Goal: Answer question/provide support: Share knowledge or assist other users

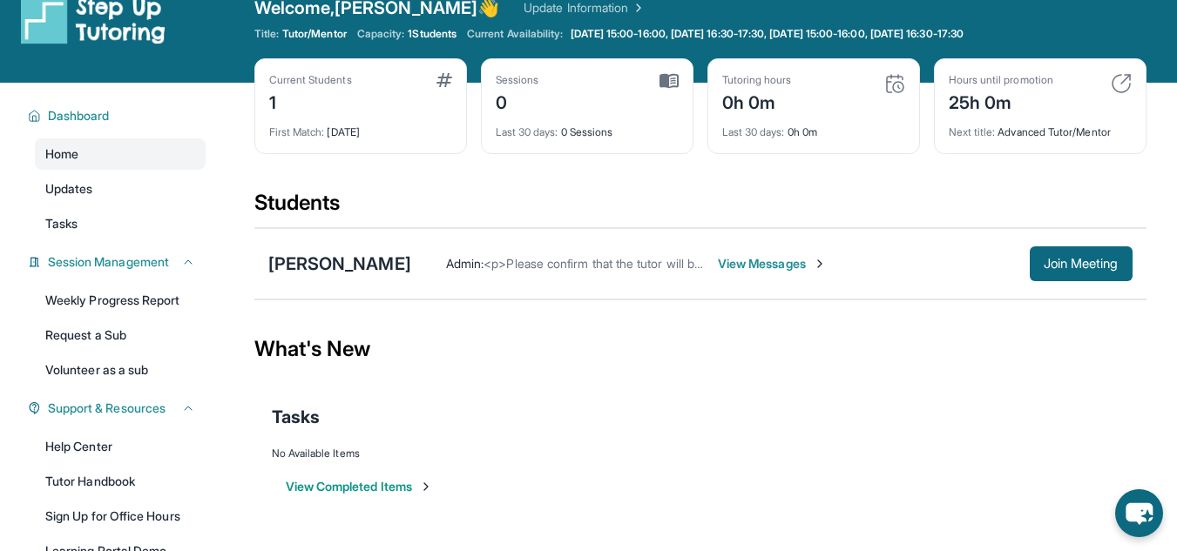
scroll to position [30, 0]
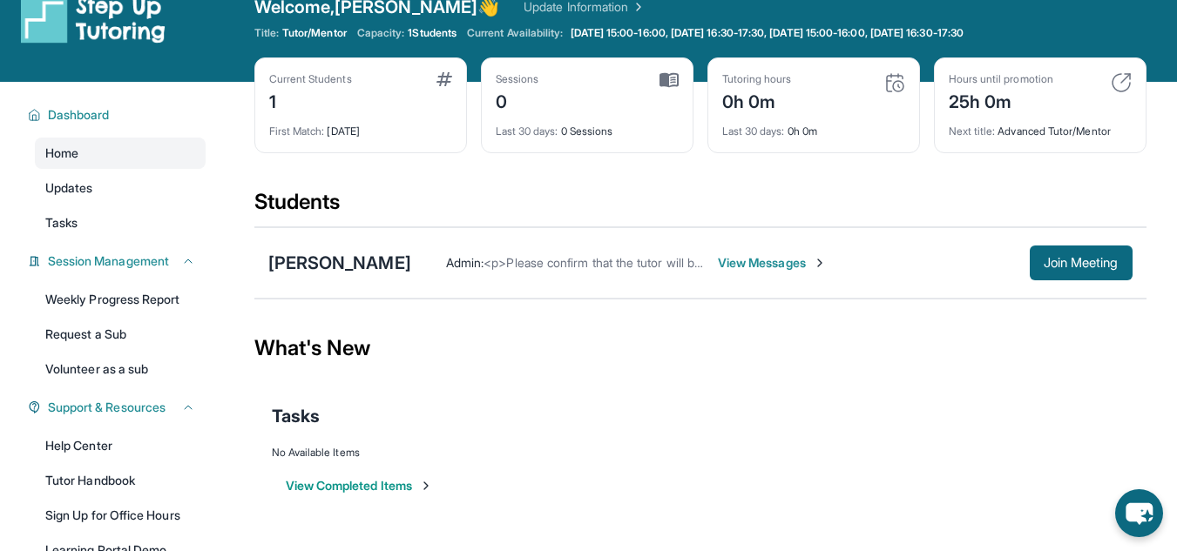
click at [813, 263] on img at bounding box center [820, 263] width 14 height 14
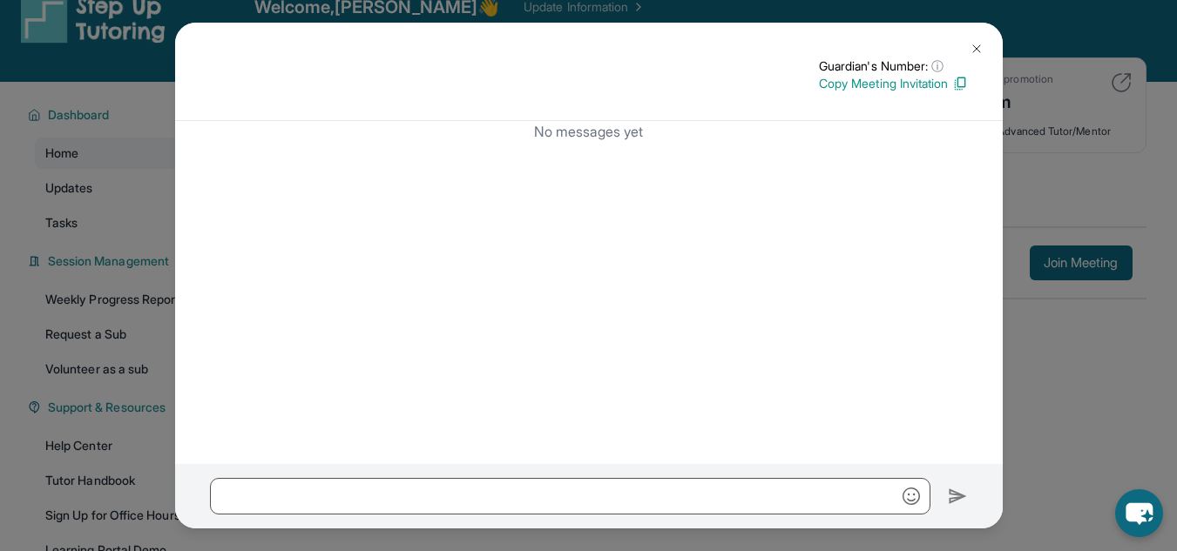
click at [976, 48] on img at bounding box center [976, 49] width 14 height 14
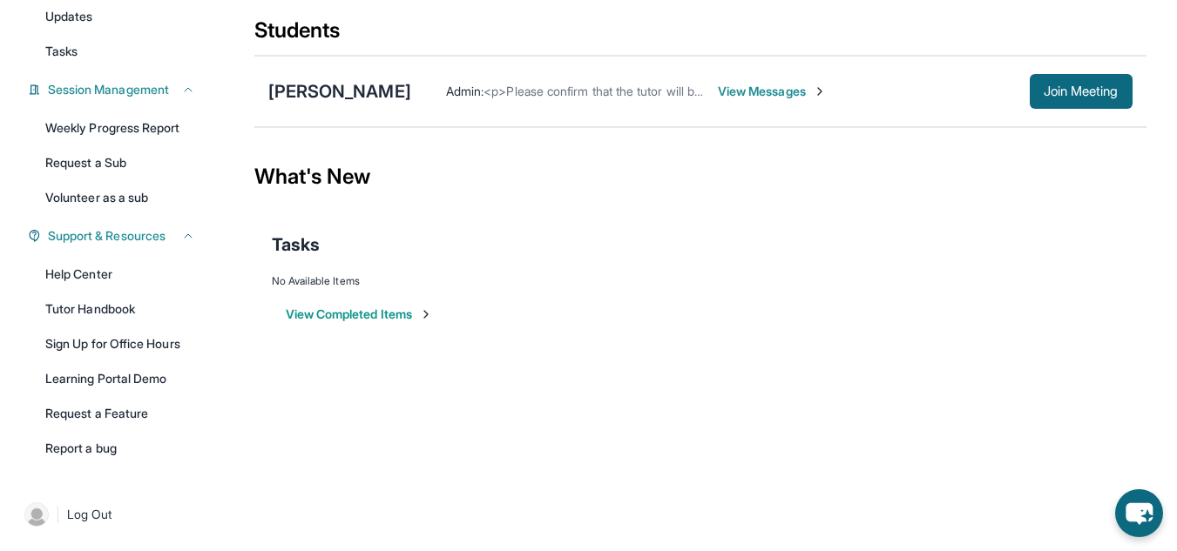
scroll to position [0, 0]
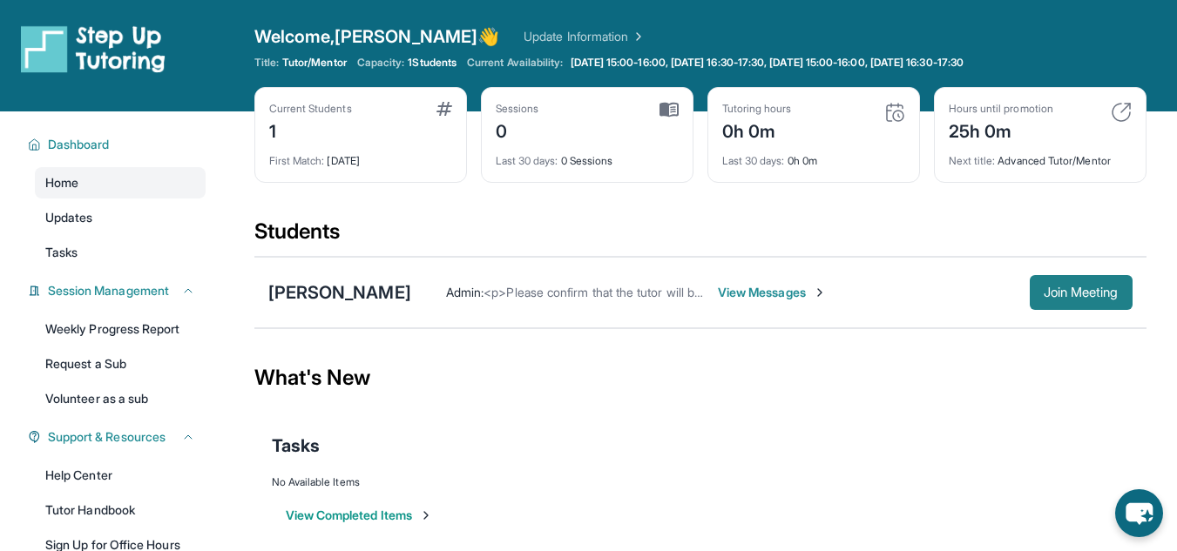
click at [1065, 298] on span "Join Meeting" at bounding box center [1080, 292] width 75 height 10
click at [1091, 287] on span "Join Meeting" at bounding box center [1080, 292] width 75 height 10
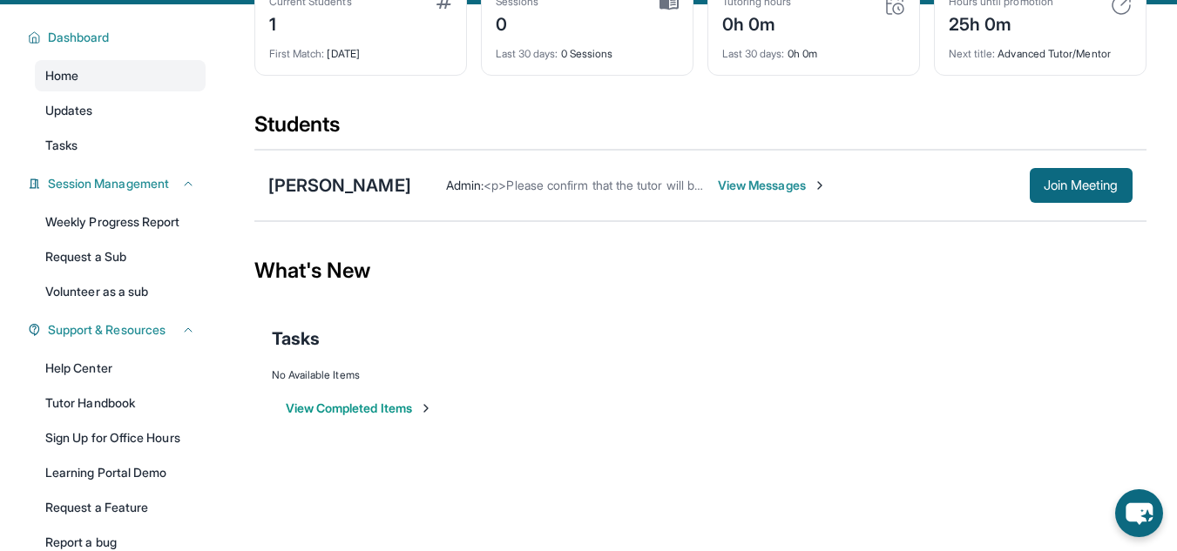
scroll to position [121, 0]
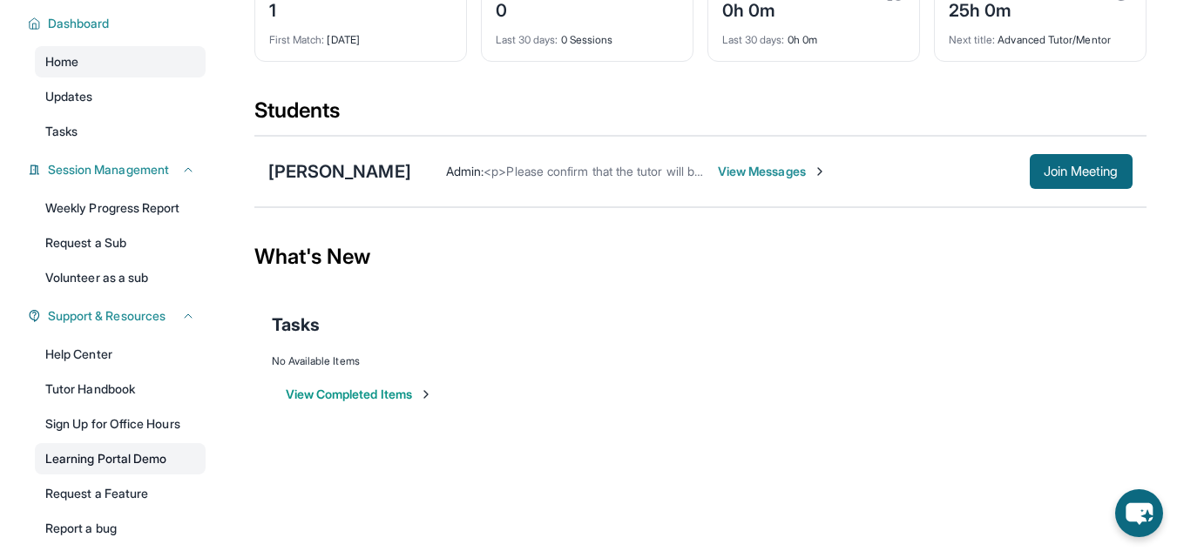
click at [158, 459] on link "Learning Portal Demo" at bounding box center [120, 458] width 171 height 31
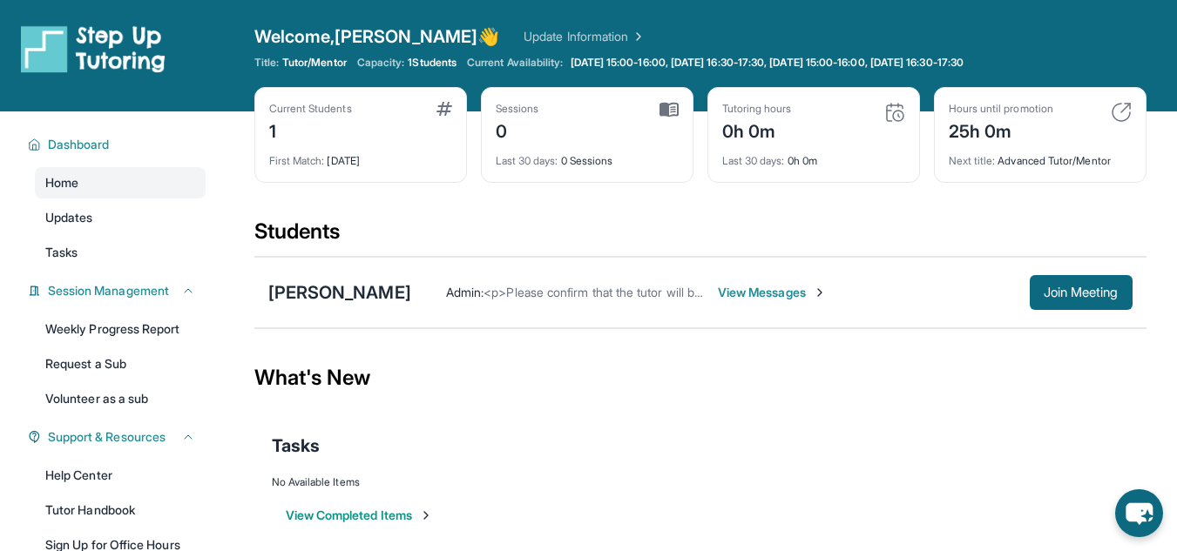
click at [377, 39] on span "Welcome, Abhinav 👋" at bounding box center [377, 36] width 246 height 24
click at [523, 39] on link "Update Information" at bounding box center [584, 36] width 122 height 17
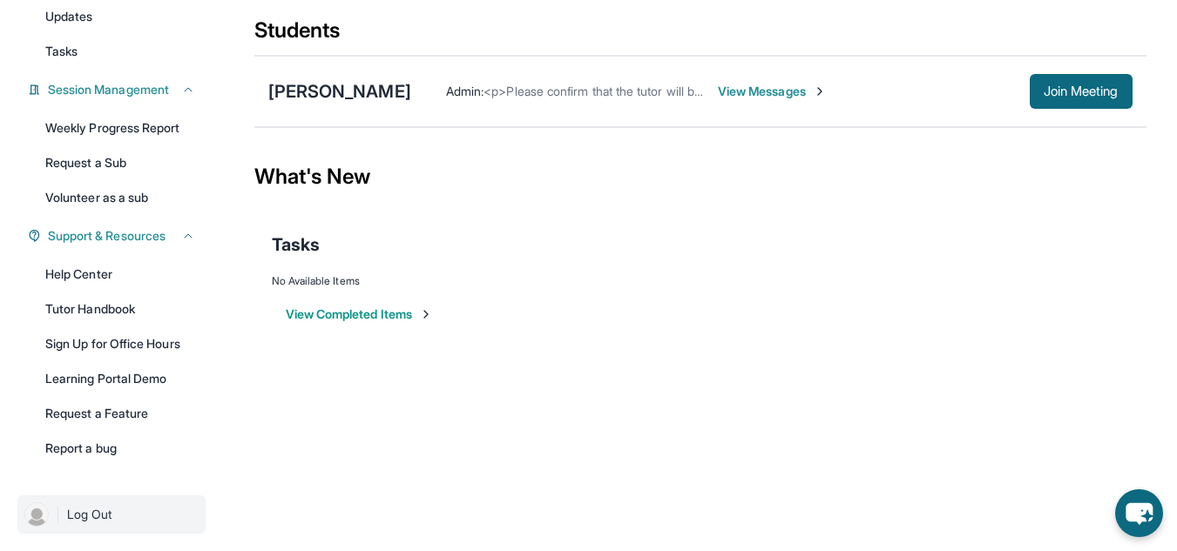
click at [24, 518] on link "| Log Out" at bounding box center [111, 515] width 188 height 38
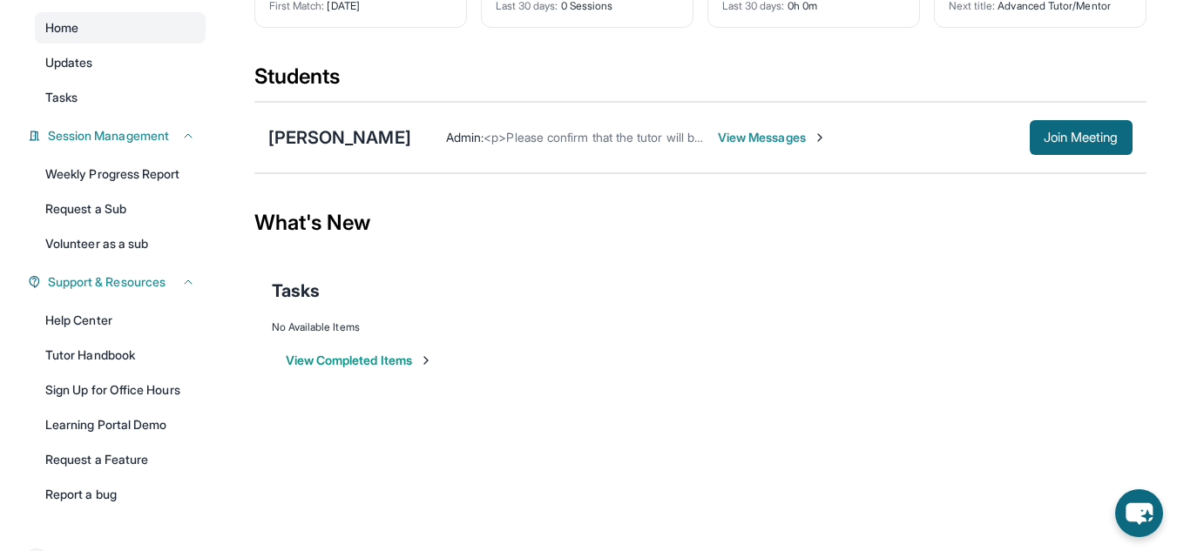
scroll to position [156, 0]
click at [1118, 146] on button "Join Meeting" at bounding box center [1081, 136] width 103 height 35
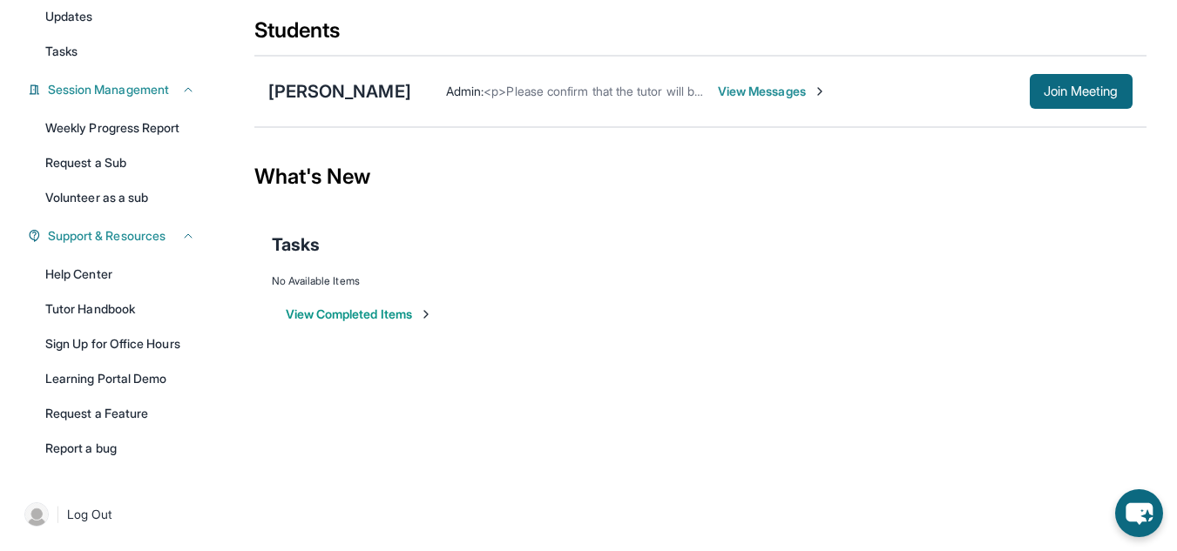
scroll to position [0, 0]
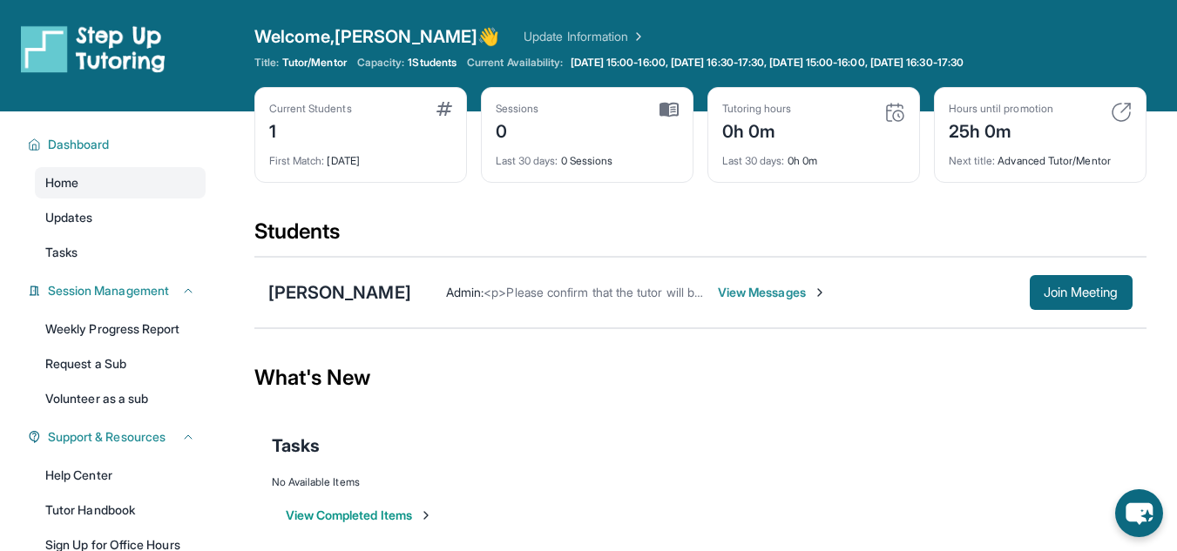
click at [733, 295] on span "View Messages" at bounding box center [772, 292] width 109 height 17
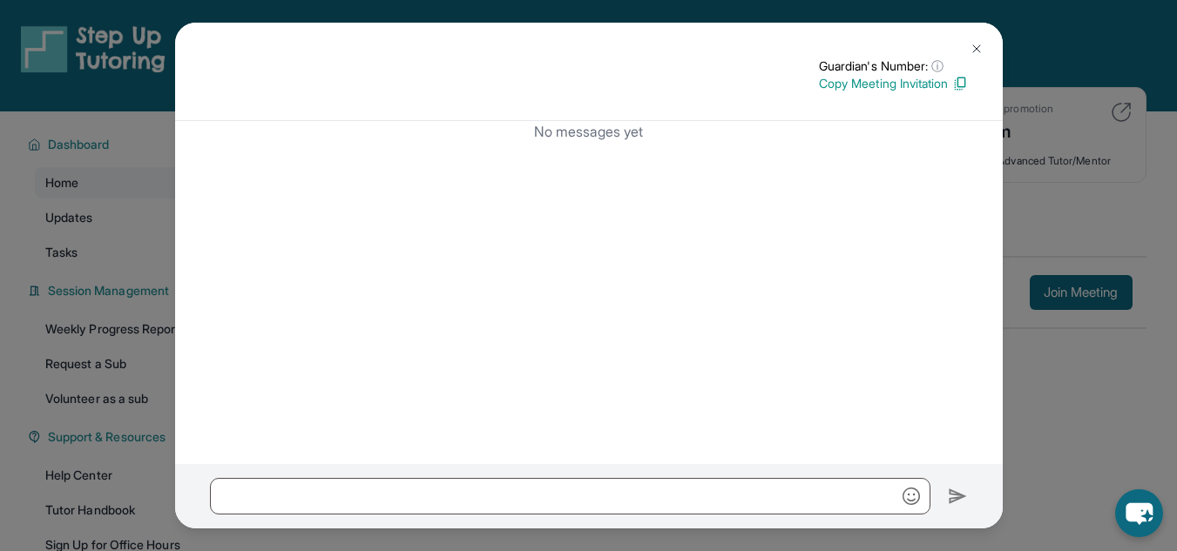
click at [976, 47] on img at bounding box center [976, 49] width 14 height 14
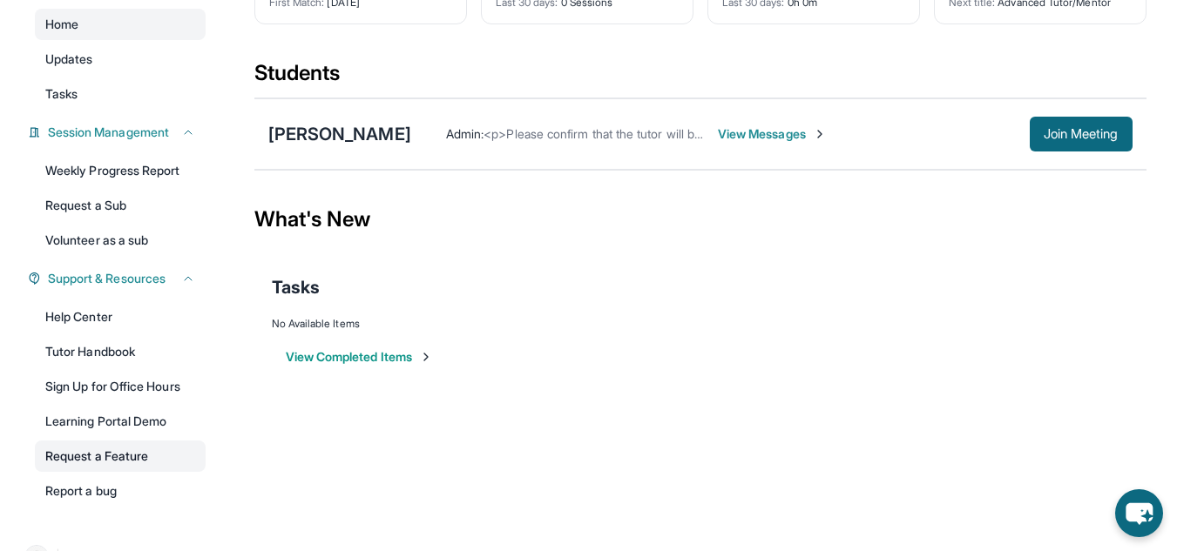
scroll to position [201, 0]
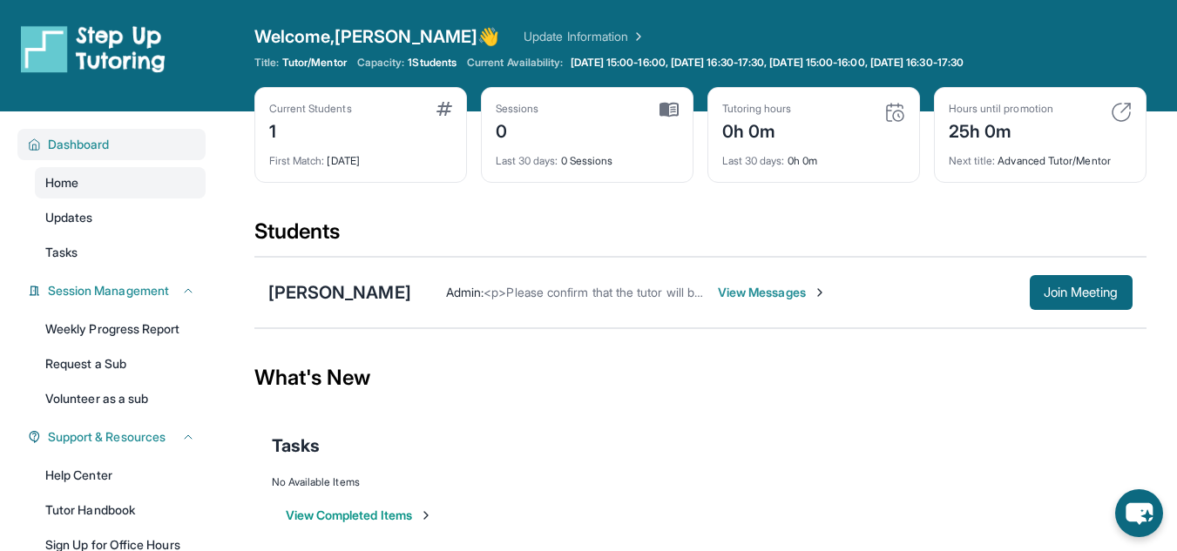
click at [93, 141] on span "Dashboard" at bounding box center [79, 144] width 62 height 17
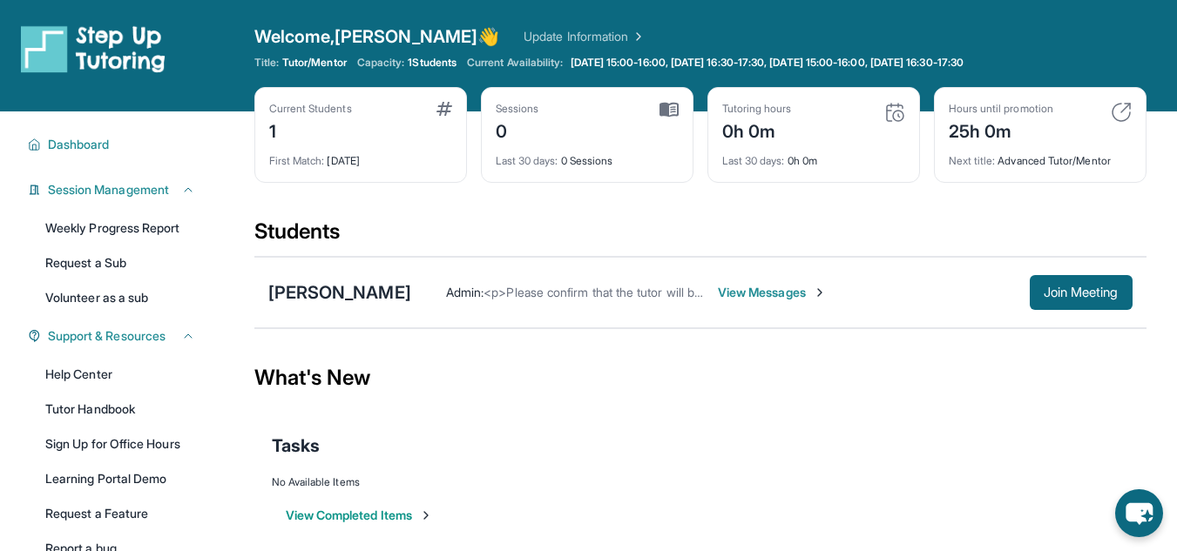
click at [303, 307] on div "Harshiv Palepu Admin : <p>Please confirm that the tutor will be able to attend …" at bounding box center [700, 292] width 892 height 71
click at [1033, 299] on button "Join Meeting" at bounding box center [1081, 292] width 103 height 35
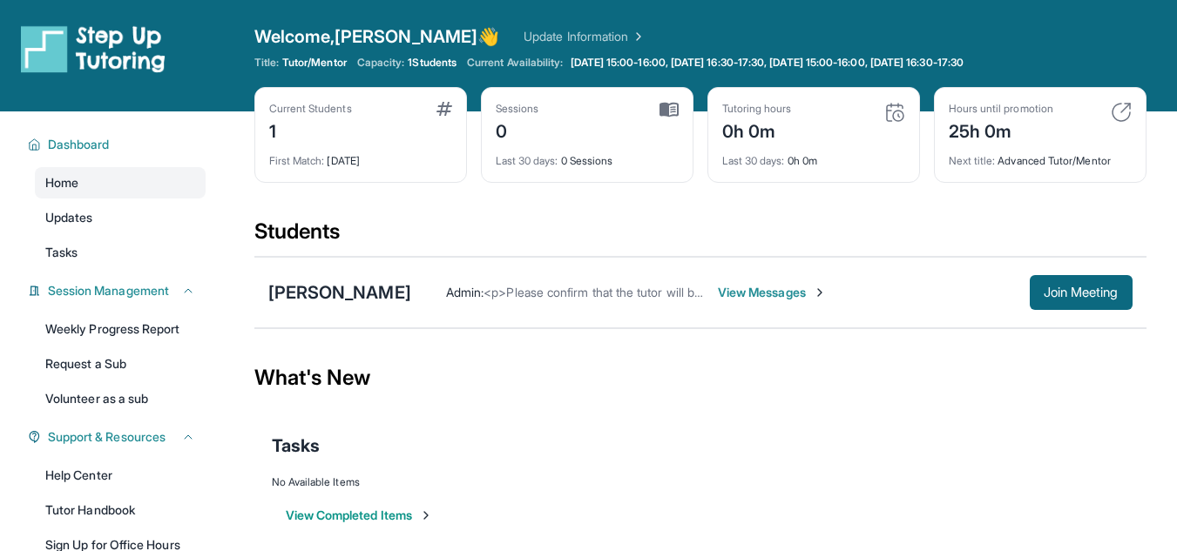
click at [490, 297] on span "<p>Please confirm that the tutor will be able to attend your first assigned mee…" at bounding box center [797, 292] width 629 height 15
drag, startPoint x: 490, startPoint y: 297, endPoint x: 620, endPoint y: 297, distance: 129.8
click at [620, 297] on span "<p>Please confirm that the tutor will be able to attend your first assigned mee…" at bounding box center [797, 292] width 629 height 15
click at [620, 298] on span "<p>Please confirm that the tutor will be able to attend your first assigned mee…" at bounding box center [797, 292] width 629 height 15
click at [679, 294] on span "<p>Please confirm that the tutor will be able to attend your first assigned mee…" at bounding box center [797, 292] width 629 height 15
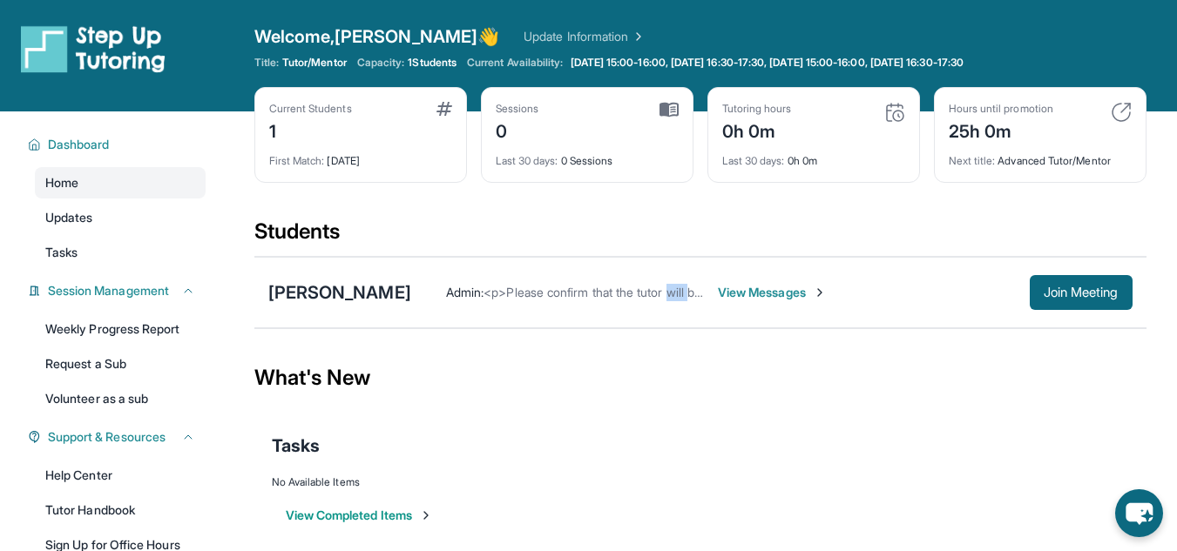
click at [679, 294] on span "<p>Please confirm that the tutor will be able to attend your first assigned mee…" at bounding box center [797, 292] width 629 height 15
click at [681, 294] on span "<p>Please confirm that the tutor will be able to attend your first assigned mee…" at bounding box center [797, 292] width 629 height 15
click at [733, 301] on div "Admin : <p>Please confirm that the tutor will be able to attend your first assi…" at bounding box center [771, 292] width 721 height 35
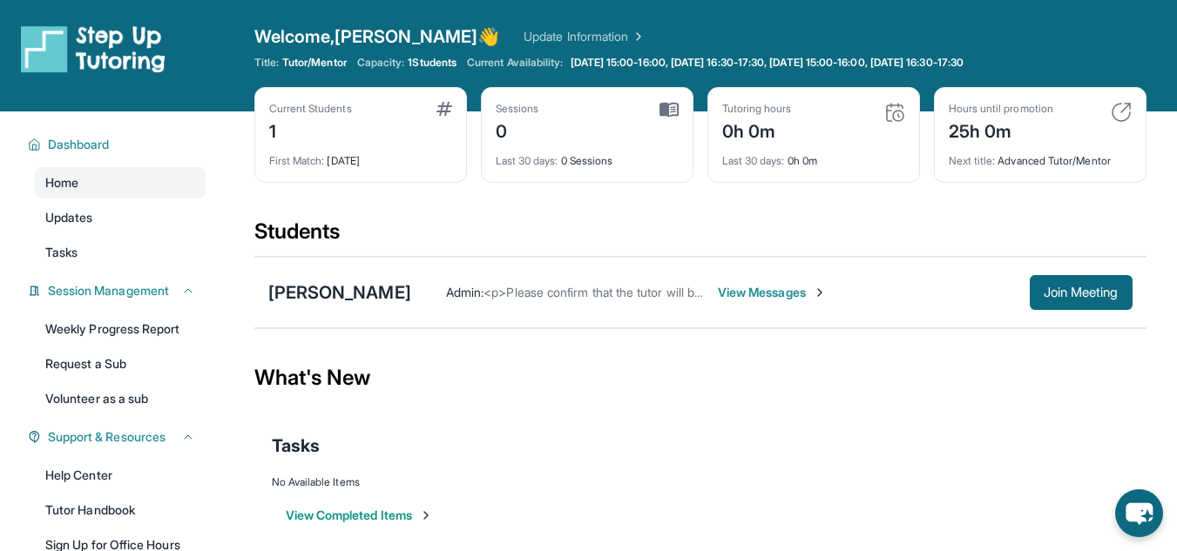
click at [784, 288] on span "View Messages" at bounding box center [772, 292] width 109 height 17
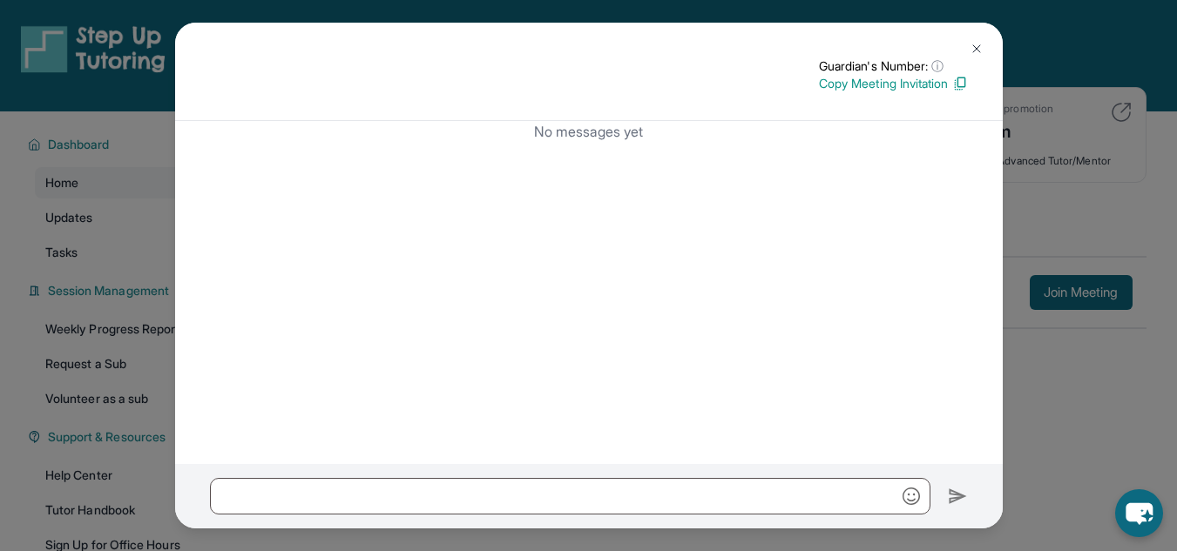
click at [962, 56] on button at bounding box center [976, 48] width 35 height 35
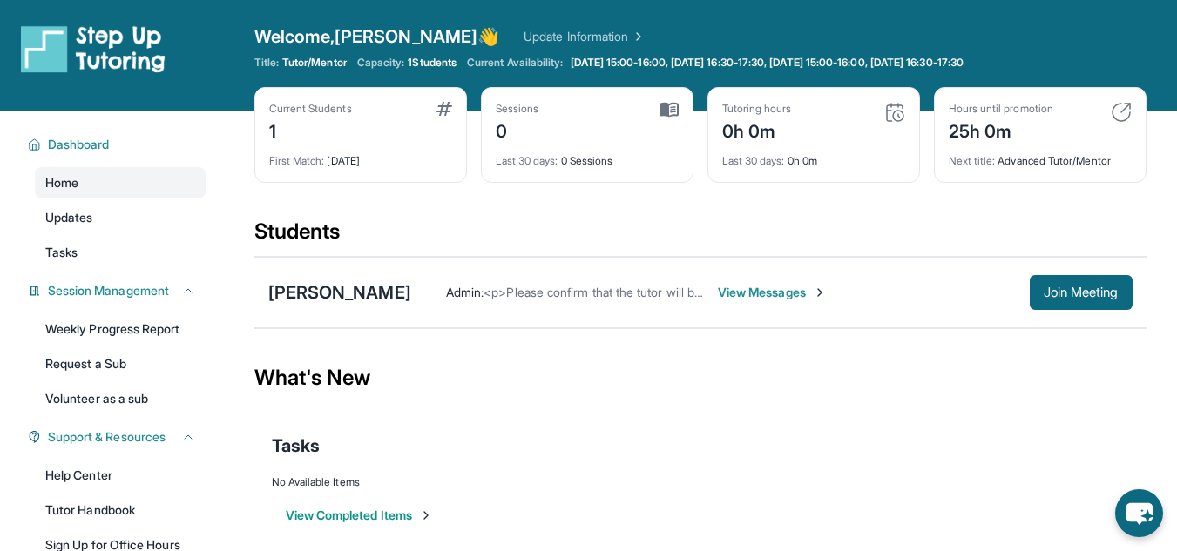
scroll to position [31, 0]
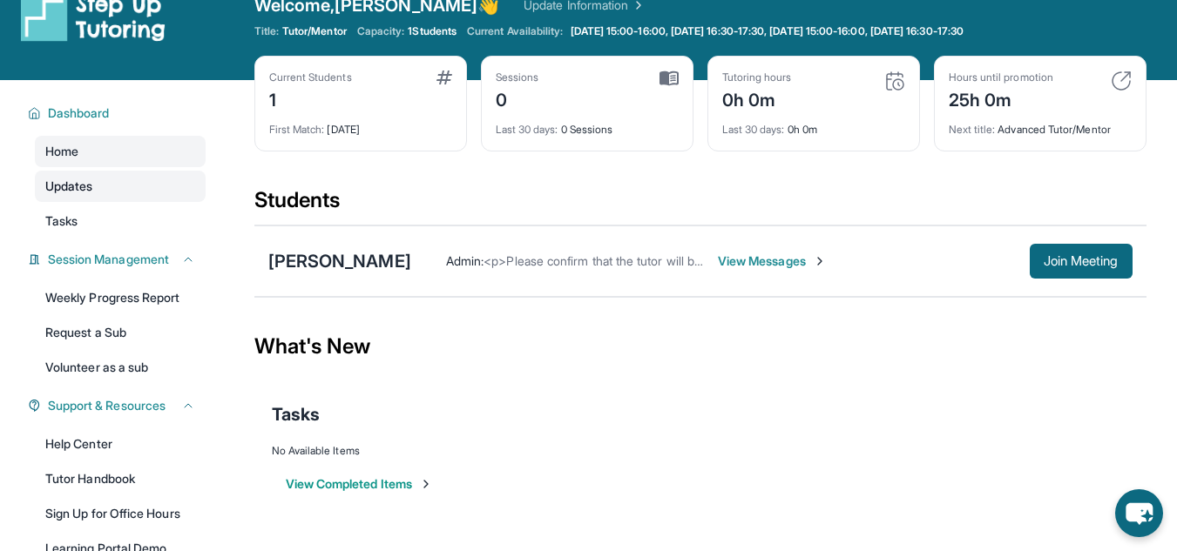
click at [130, 198] on link "Updates" at bounding box center [120, 186] width 171 height 31
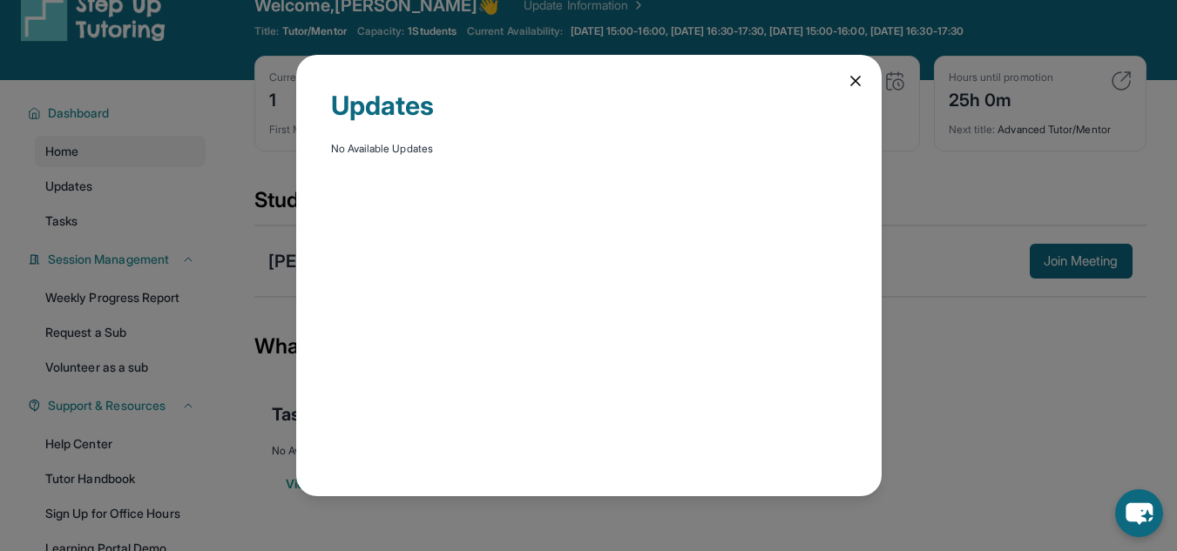
click at [146, 215] on div "Updates No Available Updates" at bounding box center [588, 275] width 1177 height 551
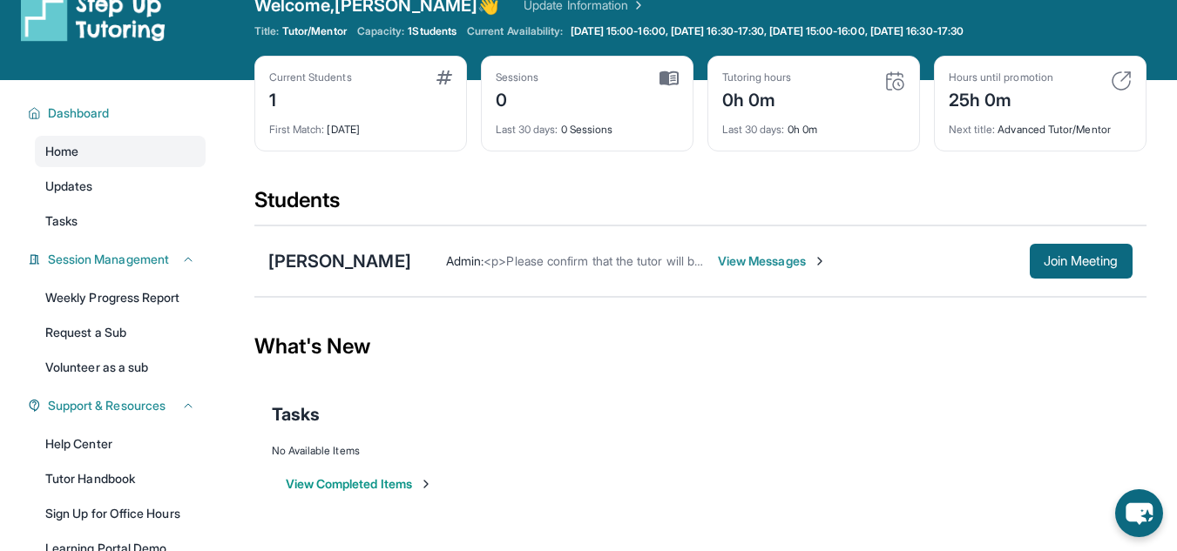
click at [146, 215] on link "Tasks" at bounding box center [120, 221] width 171 height 31
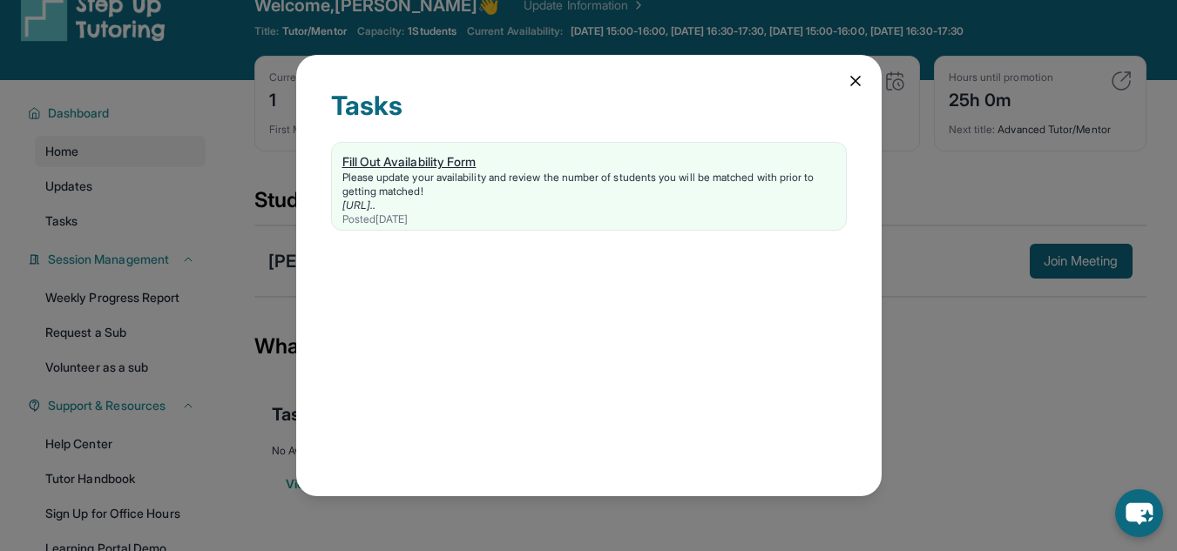
click at [417, 178] on div "Please update your availability and review the number of students you will be m…" at bounding box center [588, 185] width 493 height 28
click at [206, 165] on div "Tasks Fill Out Availability Form Please update your availability and review the…" at bounding box center [588, 275] width 1177 height 551
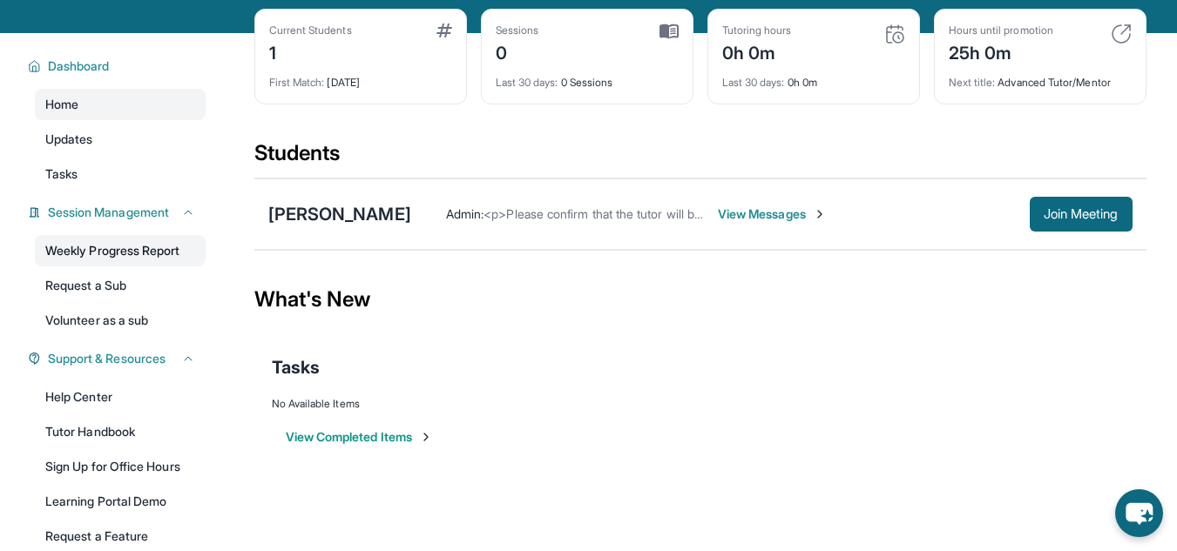
scroll to position [0, 0]
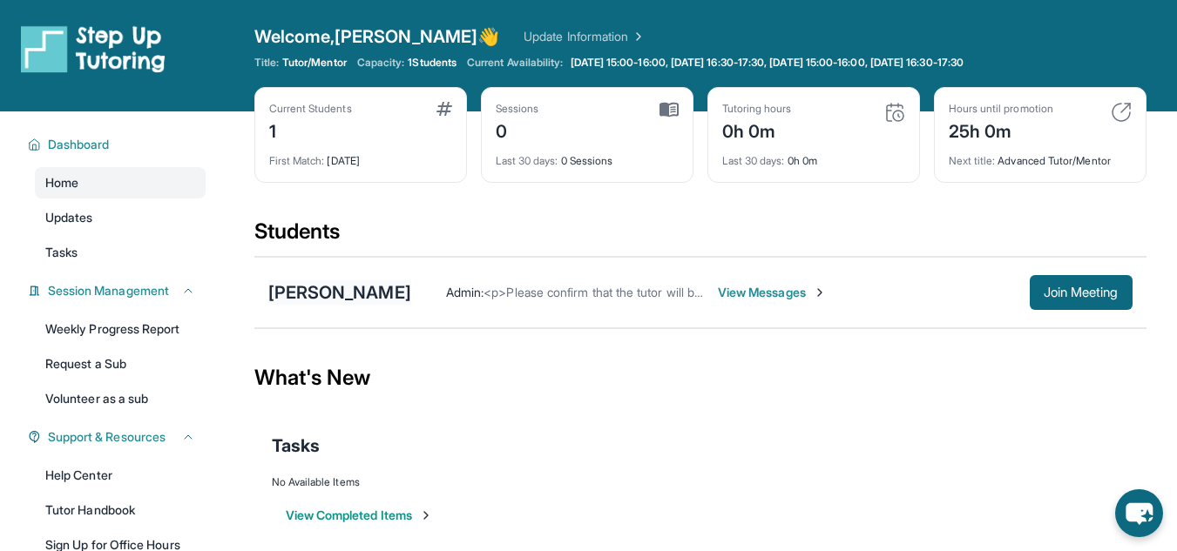
click at [329, 289] on div "[PERSON_NAME]" at bounding box center [339, 292] width 143 height 24
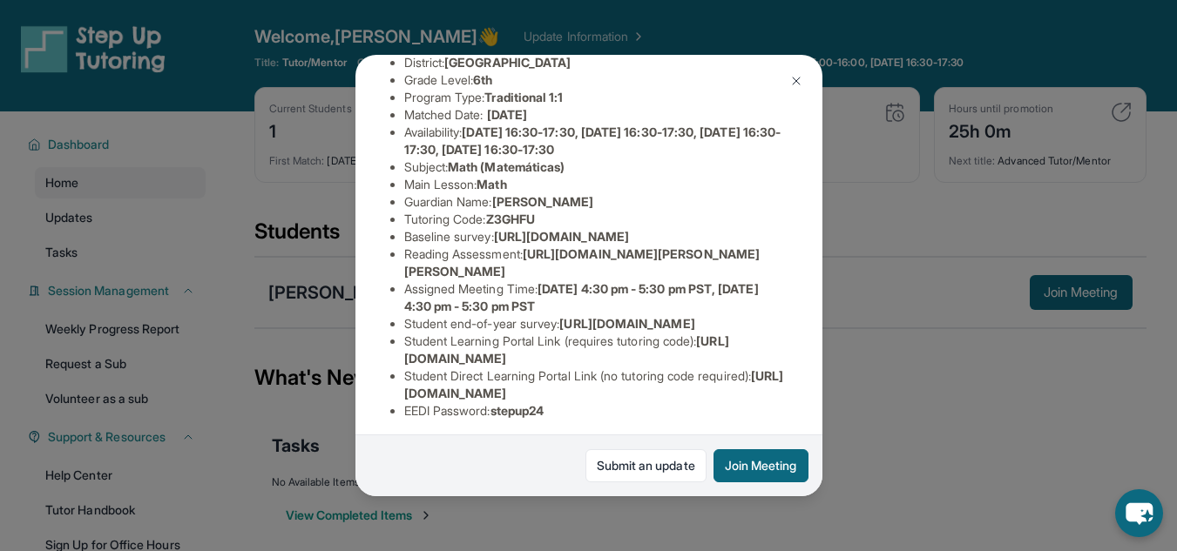
scroll to position [180, 0]
drag, startPoint x: 659, startPoint y: 283, endPoint x: 396, endPoint y: 266, distance: 263.6
click at [396, 266] on ul "Preferred Language of Guardian: English District: Berryessa Union School Distri…" at bounding box center [588, 227] width 397 height 383
copy span "https://airtable.com/apprlfn8WjpjBUn2G/shrK0QR6AaNyG5psY?prefill_Type%20of%20Fo…"
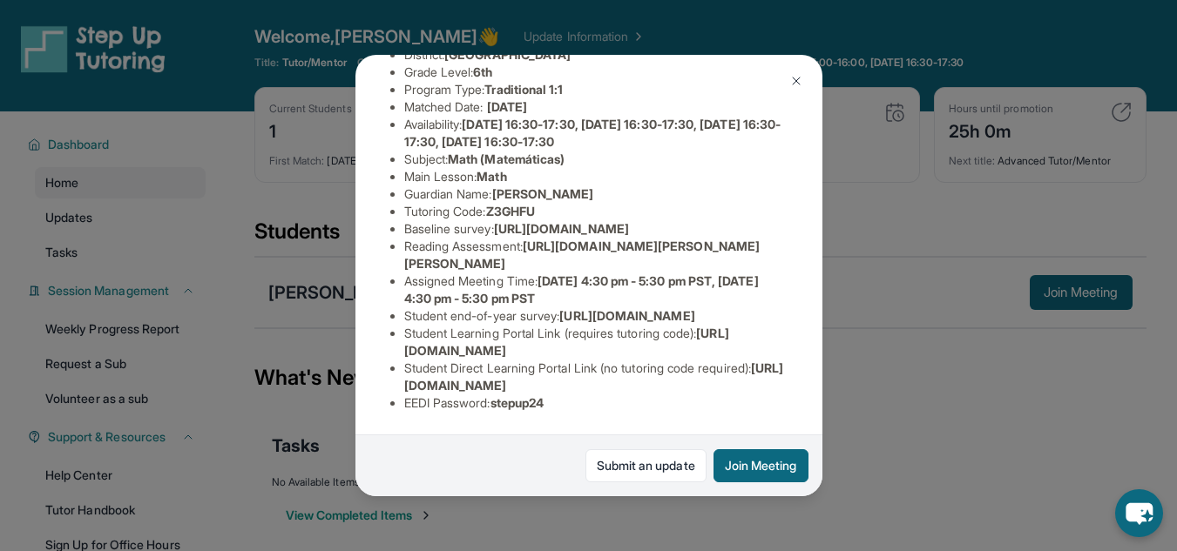
scroll to position [353, 0]
drag, startPoint x: 772, startPoint y: 372, endPoint x: 395, endPoint y: 374, distance: 376.3
click at [395, 374] on ul "Preferred Language of Guardian: English District: Berryessa Union School Distri…" at bounding box center [588, 220] width 397 height 383
copy span "https://student-portal.stepuptutoring.org/student/Z3GHFU"
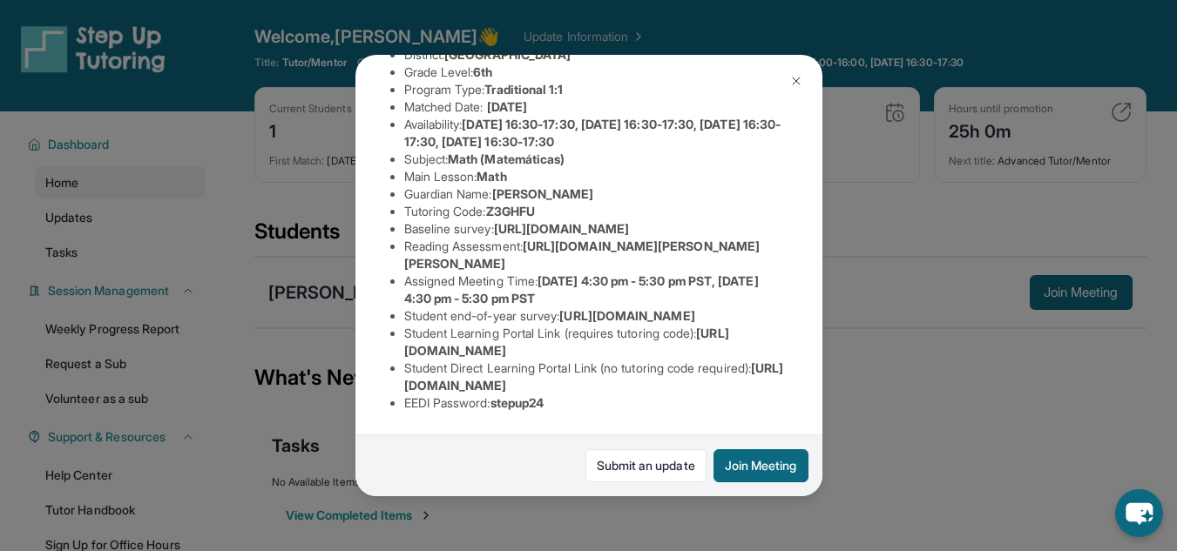
click at [729, 239] on span "https://fhzml4p6.paperform.co/?id=2025-s13123&name=Harshiv%20Palepu&grade=6th&w…" at bounding box center [582, 255] width 356 height 32
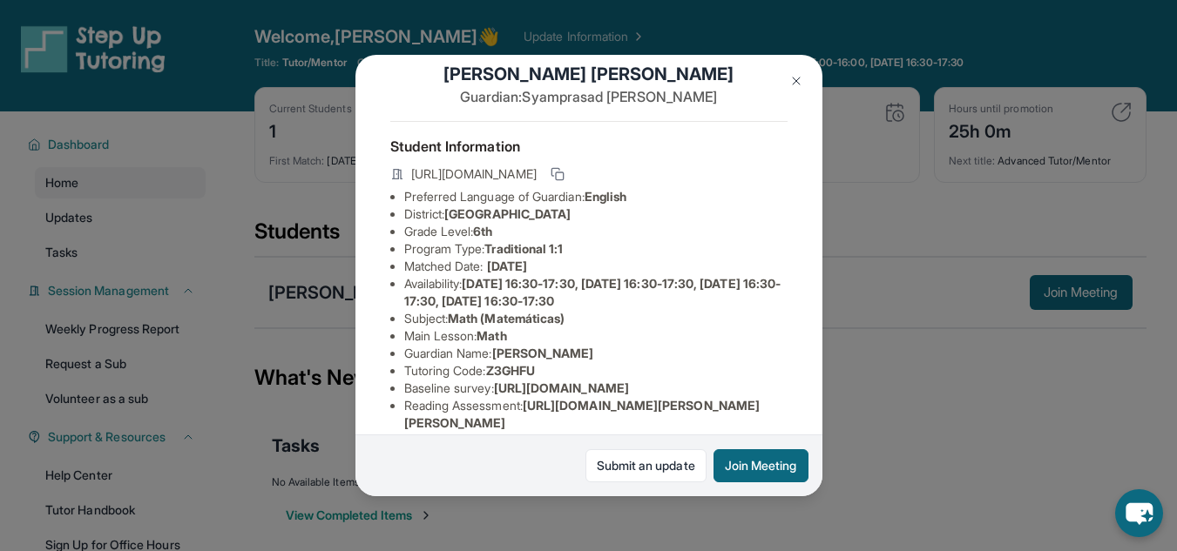
scroll to position [27, 7]
click at [564, 179] on icon at bounding box center [557, 175] width 14 height 14
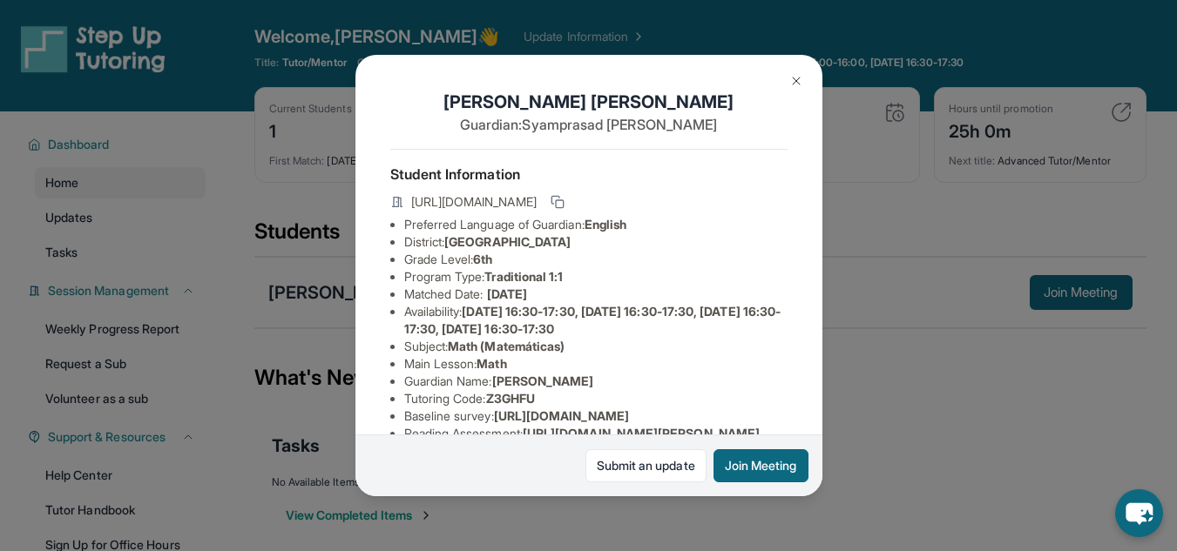
scroll to position [0, 0]
click at [871, 355] on div "Harshiv Palepu Guardian: Syamprasad Palepu Student Information https://student-…" at bounding box center [588, 275] width 1177 height 551
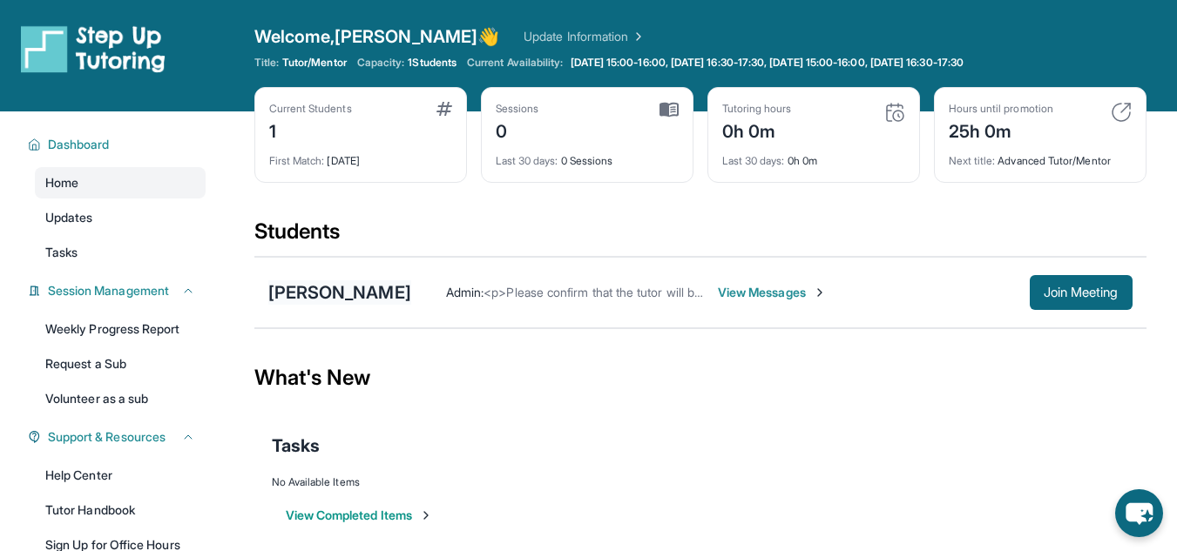
click at [344, 287] on div "[PERSON_NAME]" at bounding box center [339, 292] width 143 height 24
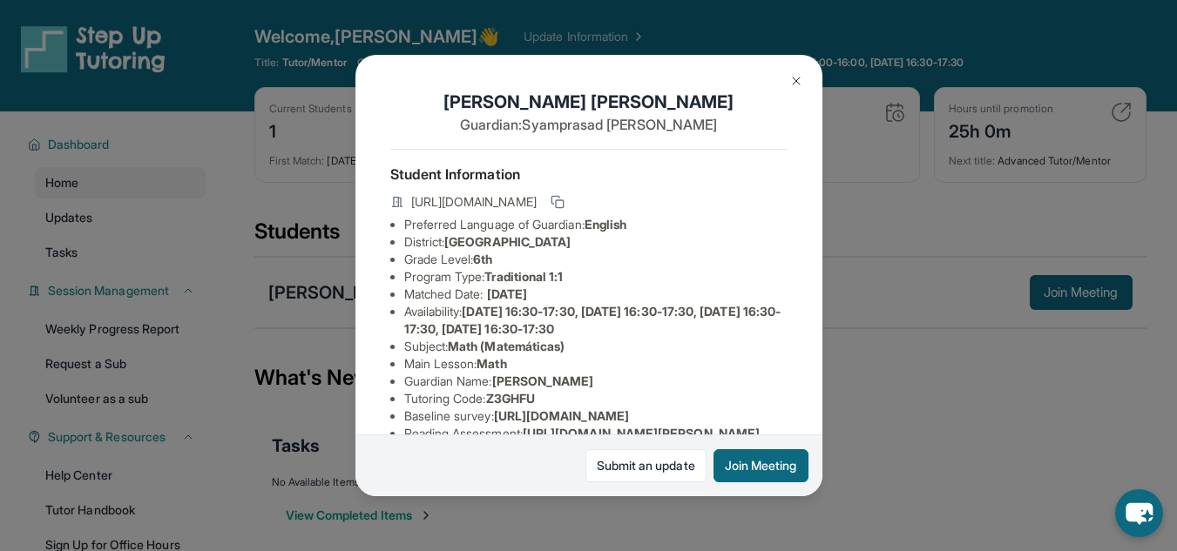
click at [874, 382] on div "Harshiv Palepu Guardian: Syamprasad Palepu Student Information https://student-…" at bounding box center [588, 275] width 1177 height 551
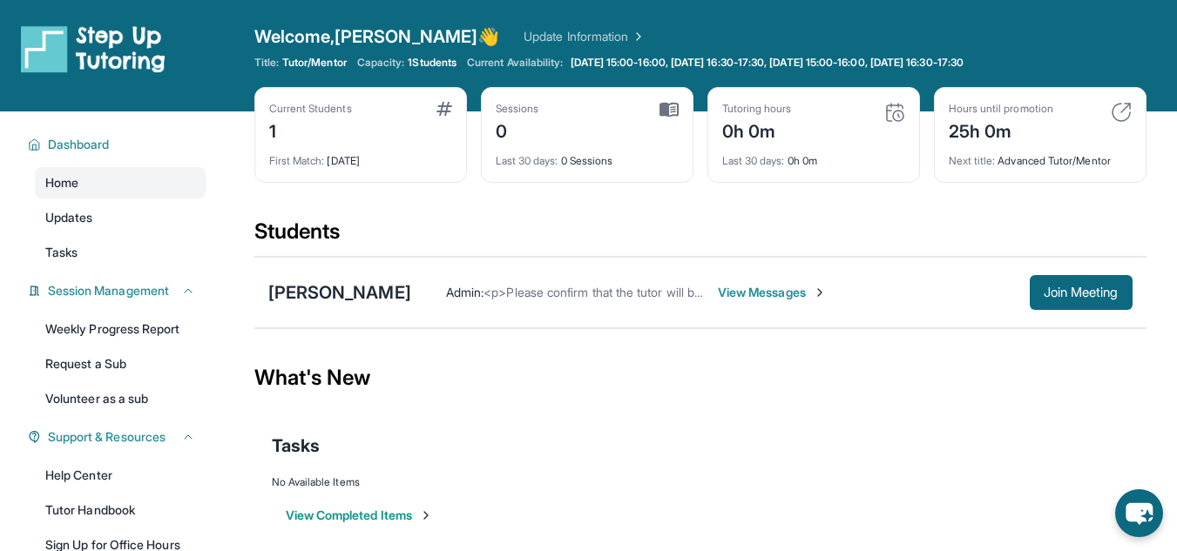
scroll to position [201, 0]
